Goal: Task Accomplishment & Management: Manage account settings

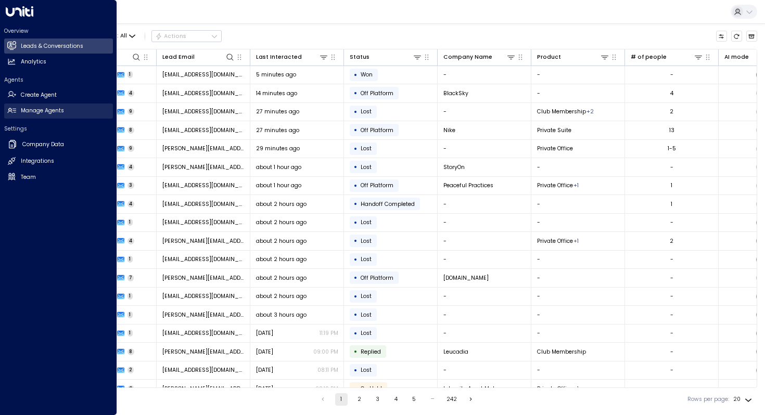
click at [9, 113] on icon at bounding box center [11, 110] width 9 height 9
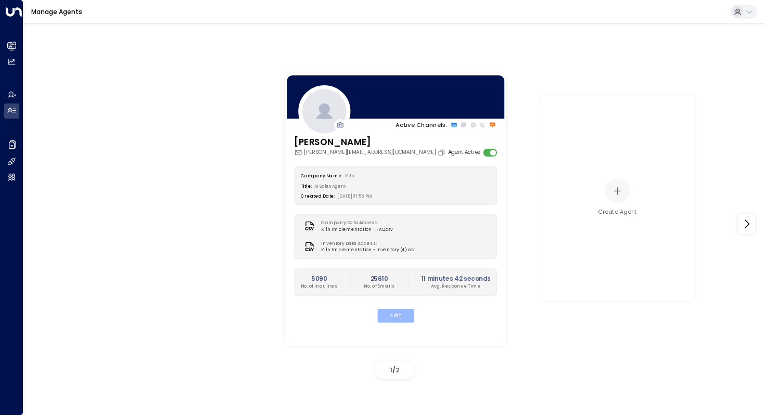
click at [397, 317] on button "Edit" at bounding box center [395, 316] width 37 height 14
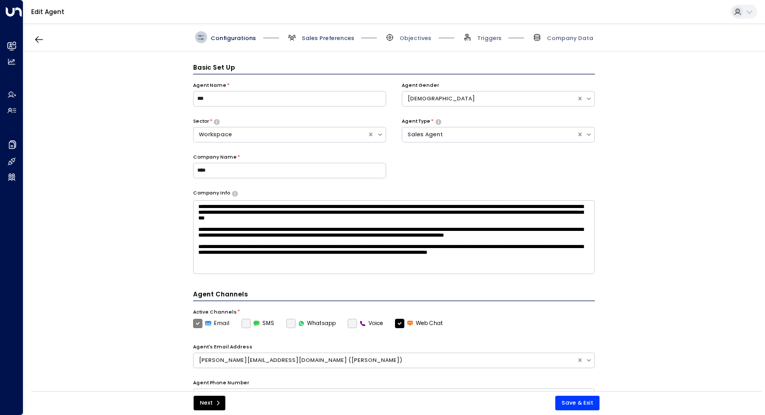
click at [324, 39] on span "Sales Preferences" at bounding box center [328, 38] width 53 height 8
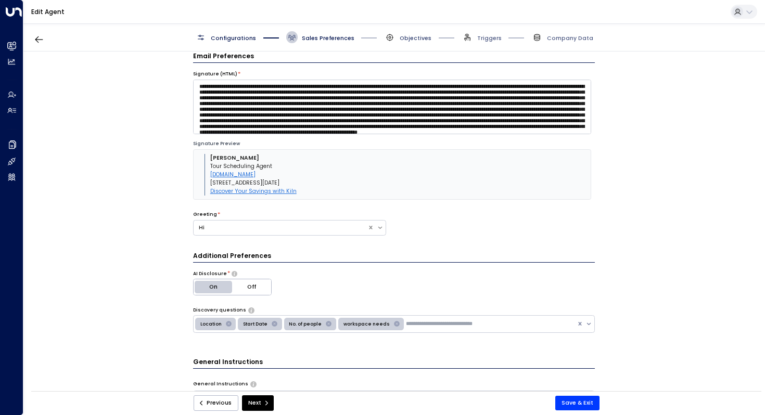
click at [408, 37] on span "Objectives" at bounding box center [416, 38] width 32 height 8
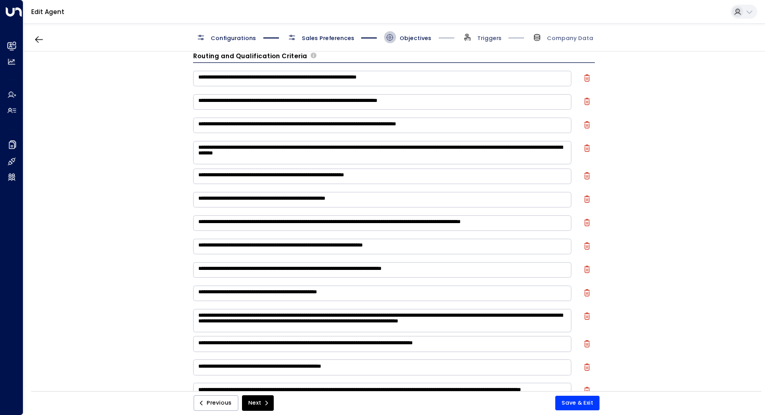
click at [486, 39] on span "Triggers" at bounding box center [489, 38] width 24 height 8
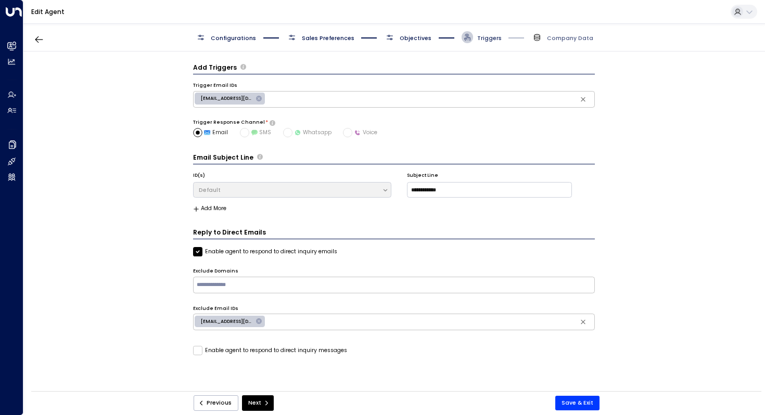
scroll to position [0, 0]
click at [561, 37] on span "Company Data" at bounding box center [570, 38] width 46 height 8
